Goal: Transaction & Acquisition: Download file/media

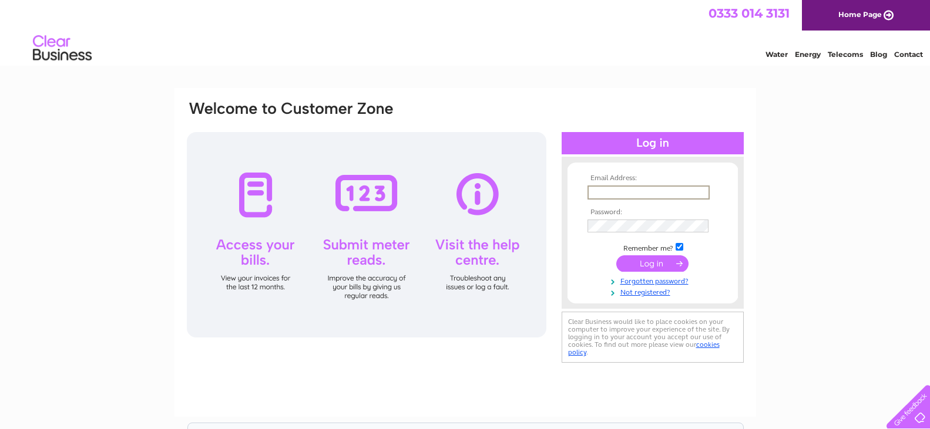
click at [616, 187] on input "text" at bounding box center [648, 193] width 122 height 14
type input "ann@kellyandbarratt.co.uk"
click at [639, 264] on input "submit" at bounding box center [652, 262] width 72 height 16
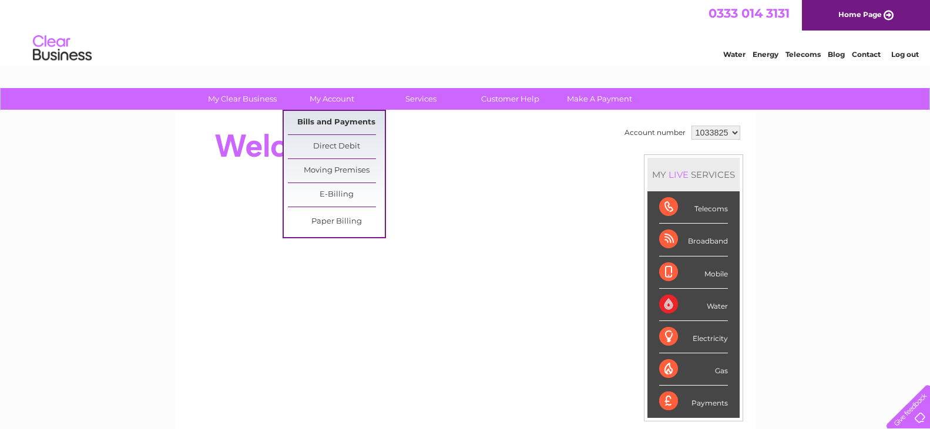
click at [331, 122] on link "Bills and Payments" at bounding box center [336, 122] width 97 height 23
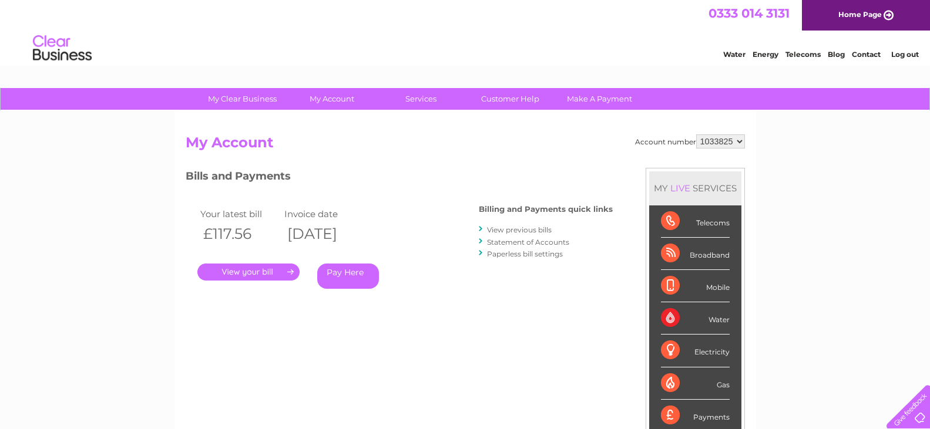
click at [261, 270] on link "." at bounding box center [248, 272] width 102 height 17
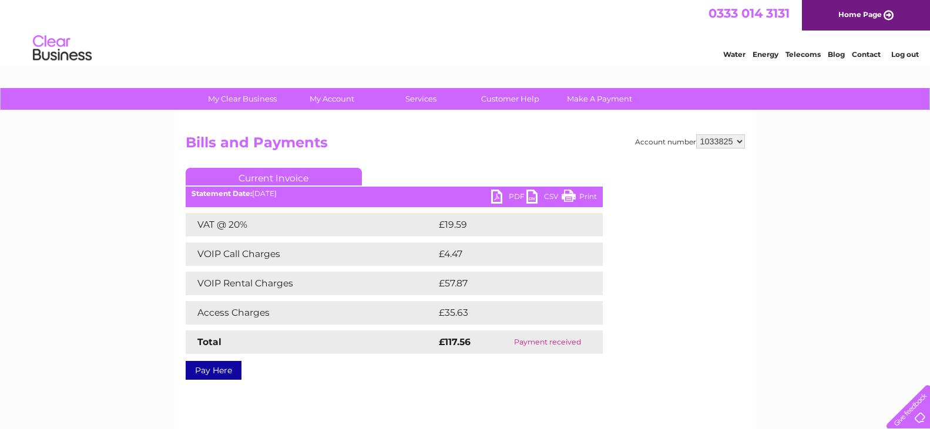
click at [502, 194] on link "PDF" at bounding box center [508, 198] width 35 height 17
click at [909, 53] on link "Log out" at bounding box center [905, 54] width 28 height 9
